Goal: Information Seeking & Learning: Learn about a topic

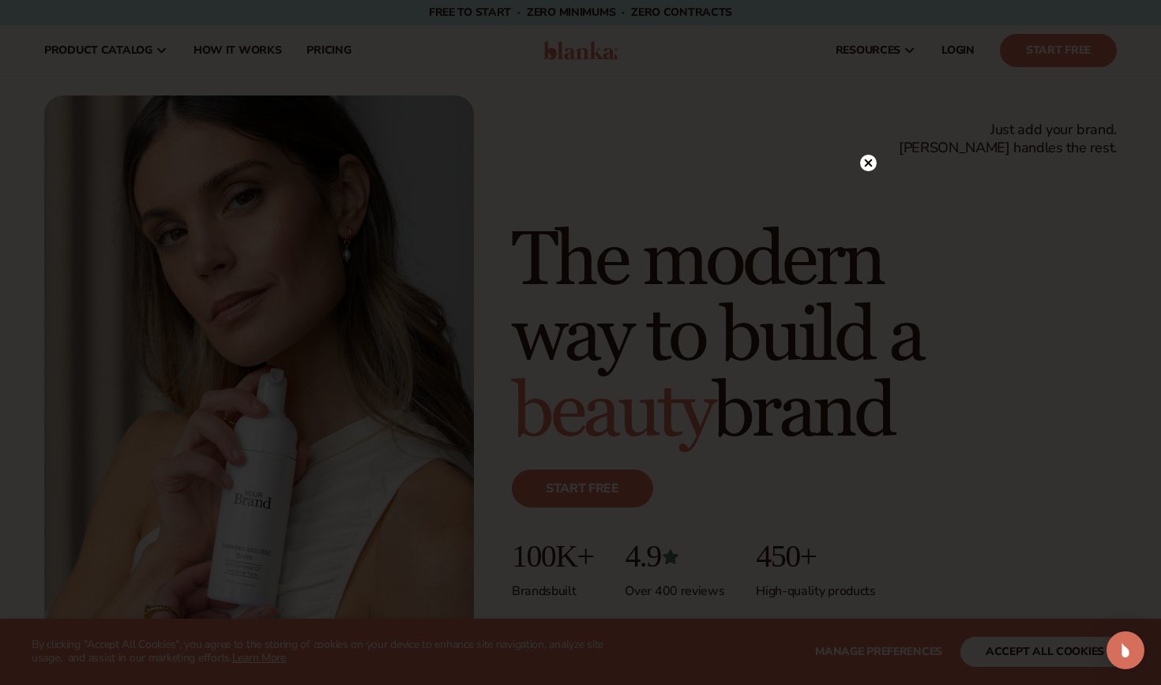
click at [872, 167] on circle at bounding box center [868, 163] width 17 height 17
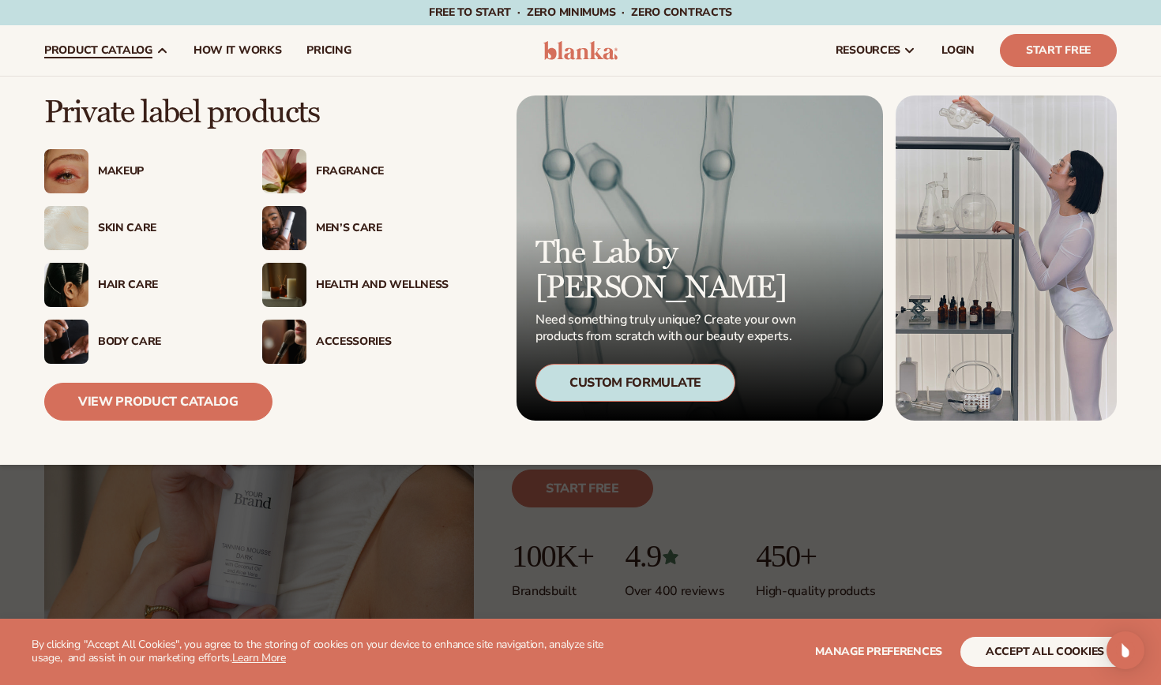
click at [325, 179] on div "Fragrance" at bounding box center [355, 171] width 186 height 44
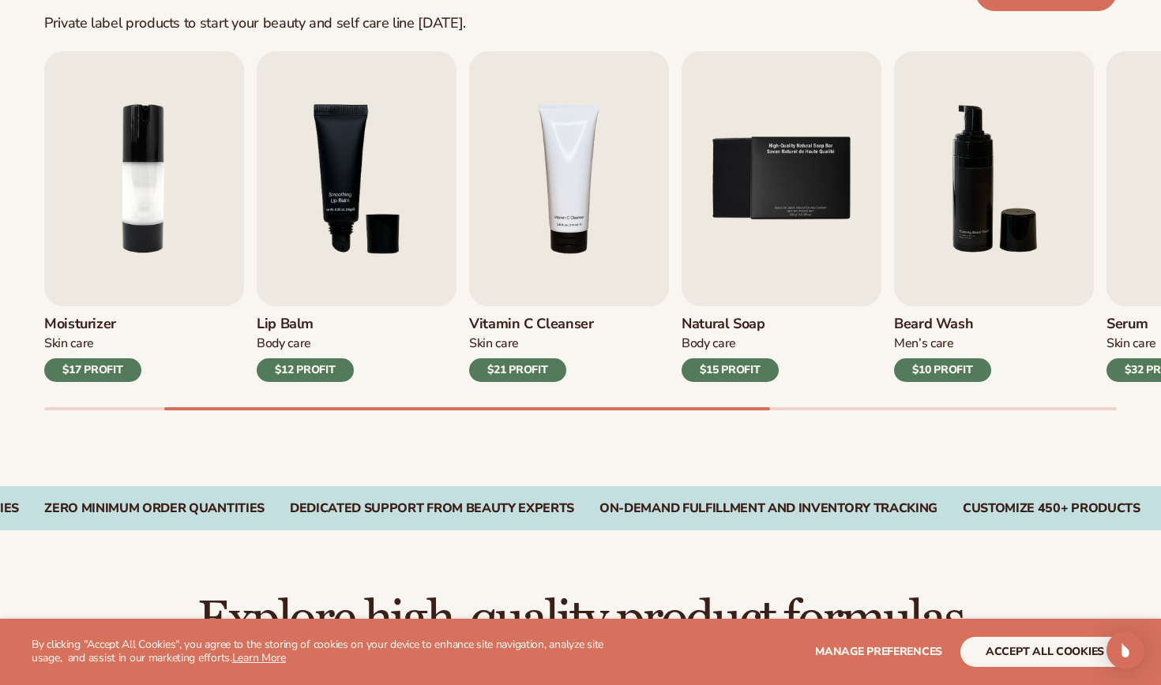
scroll to position [559, 0]
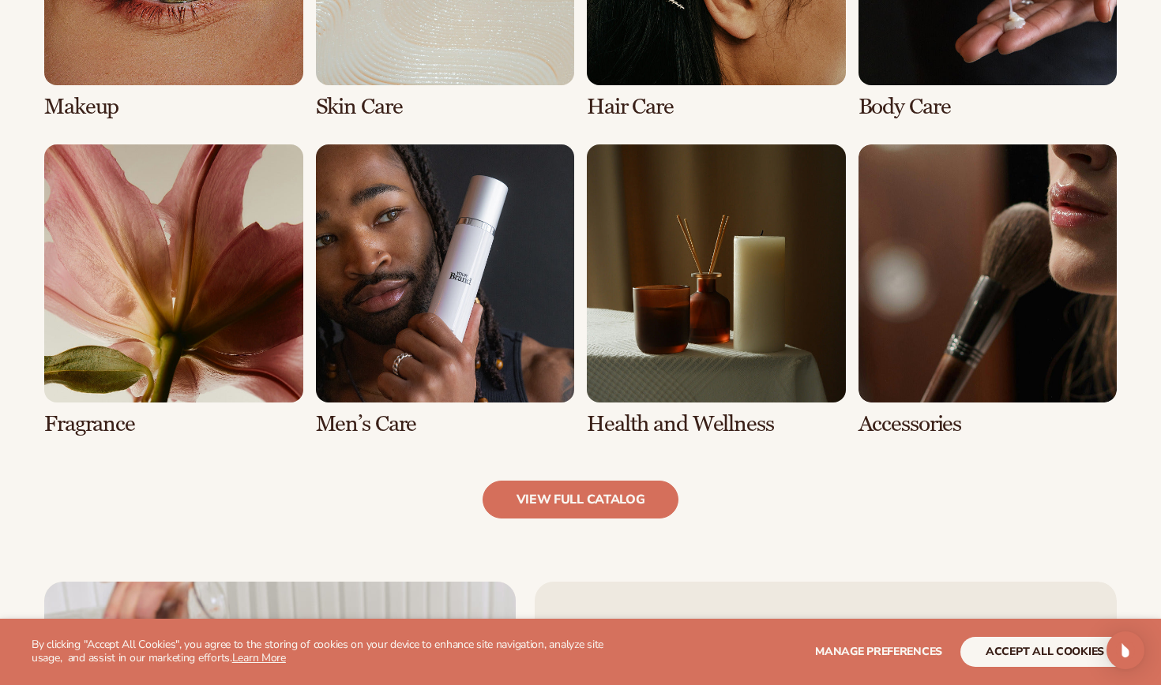
click at [173, 330] on link "5 / 8" at bounding box center [173, 290] width 259 height 292
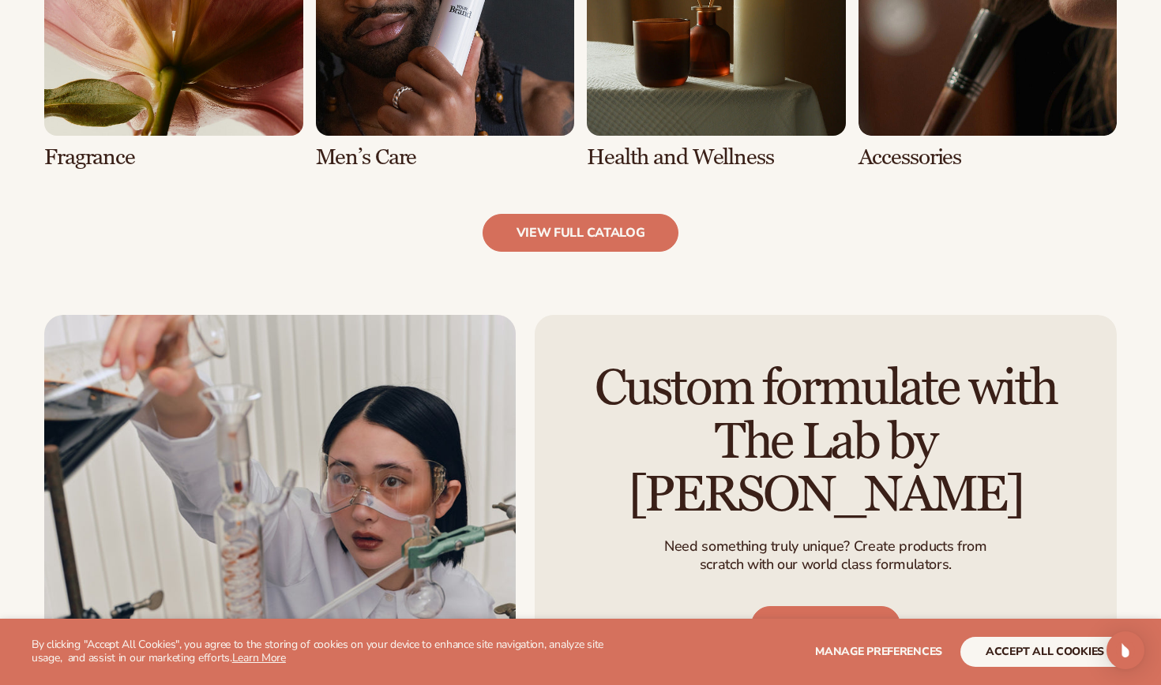
scroll to position [1653, 0]
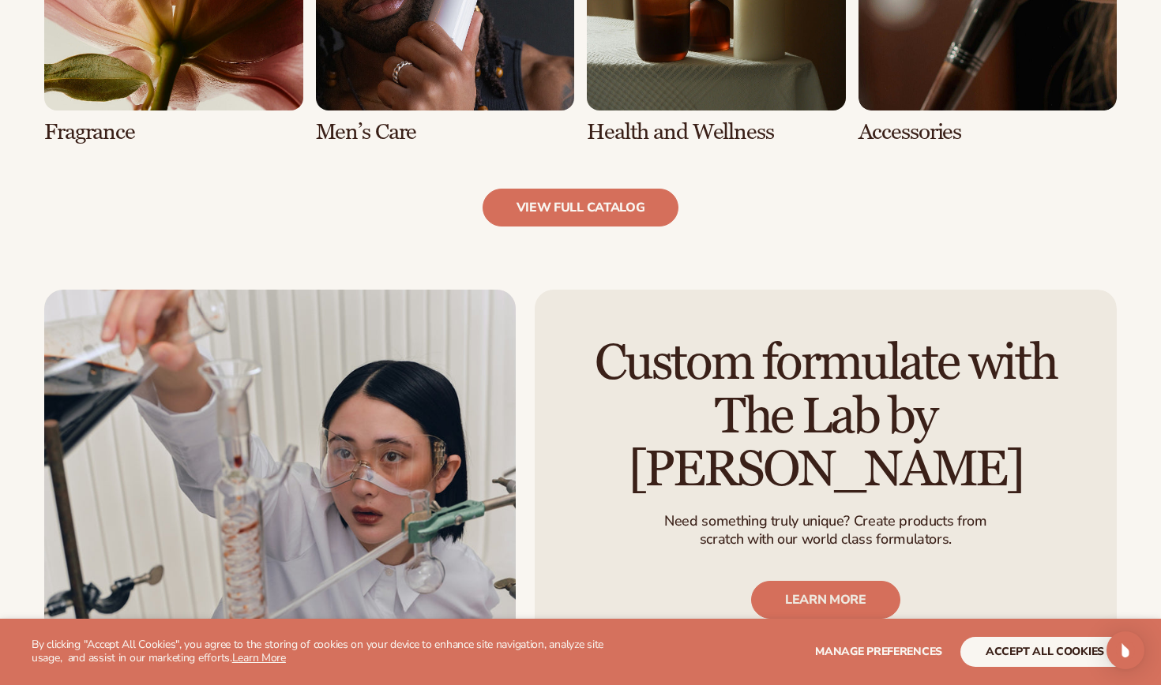
click at [568, 203] on link "view full catalog" at bounding box center [580, 208] width 197 height 38
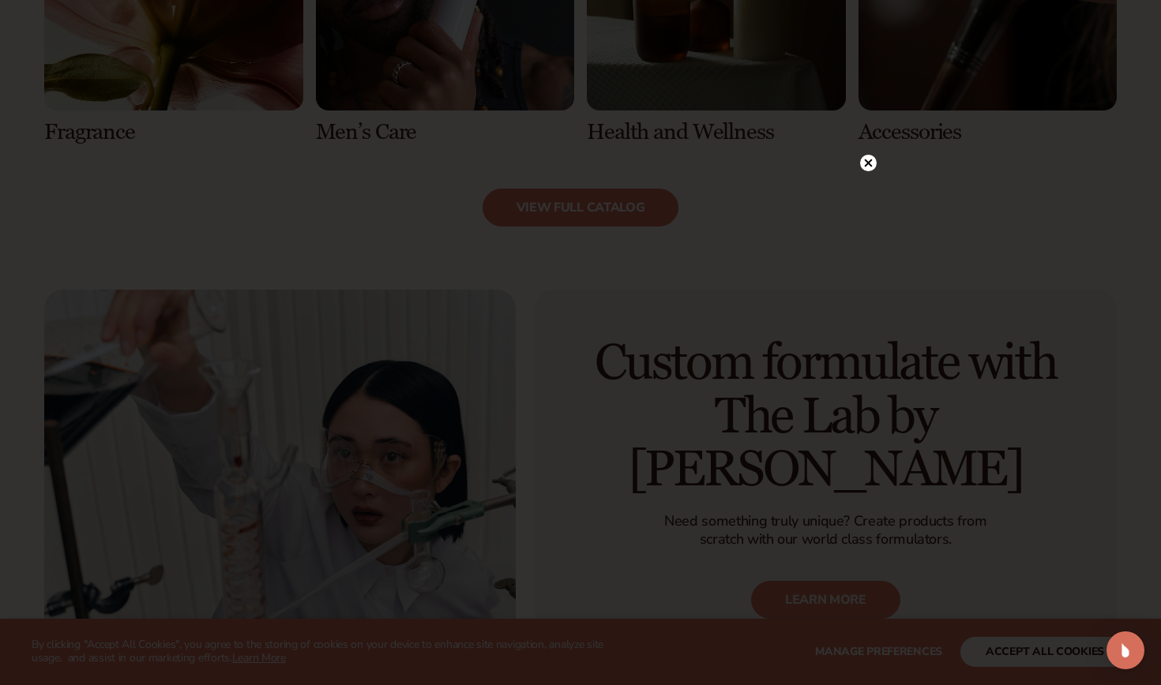
click at [869, 157] on circle at bounding box center [868, 163] width 17 height 17
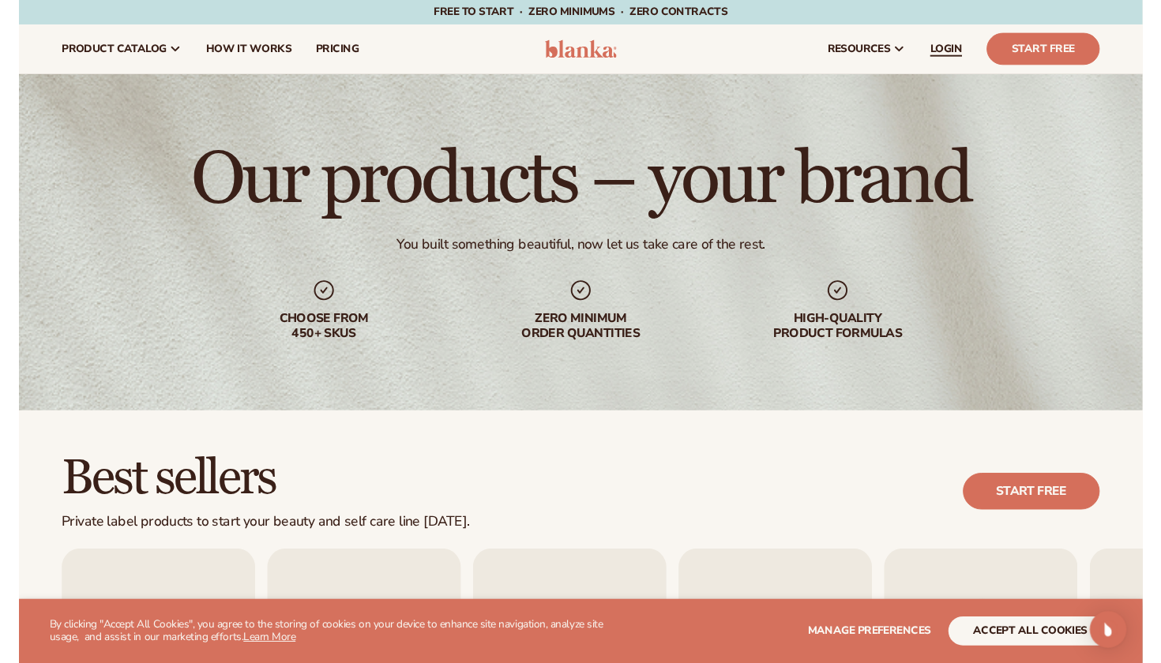
scroll to position [0, 0]
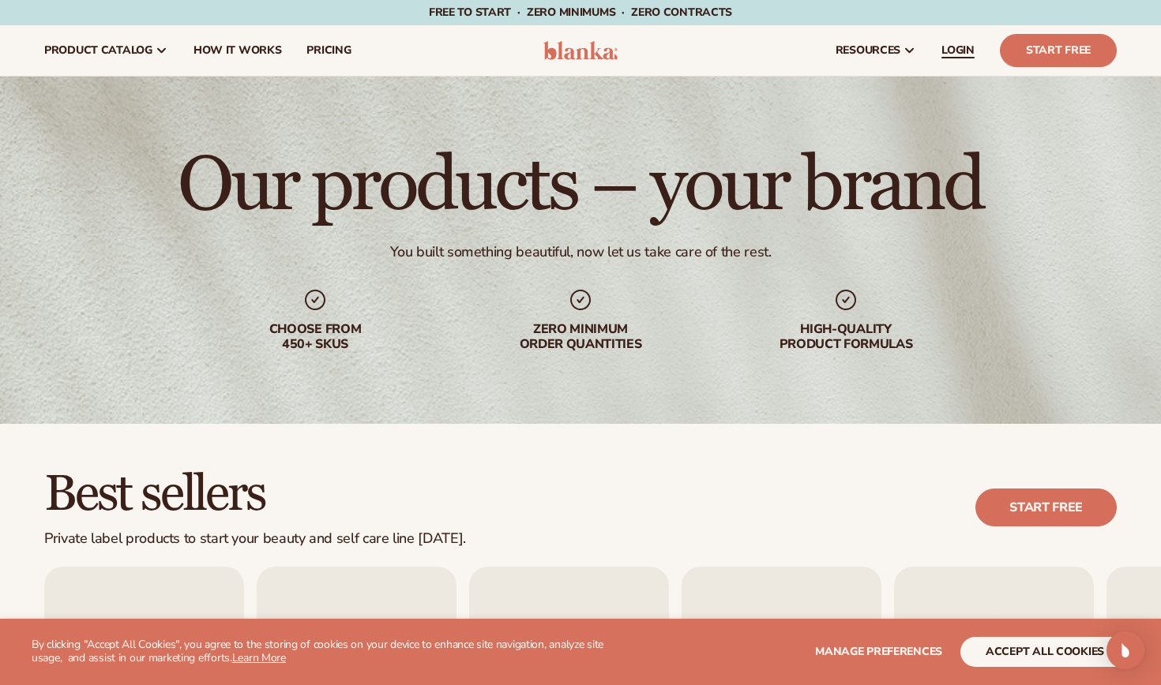
click at [949, 44] on span "LOGIN" at bounding box center [957, 50] width 33 height 13
